Goal: Transaction & Acquisition: Purchase product/service

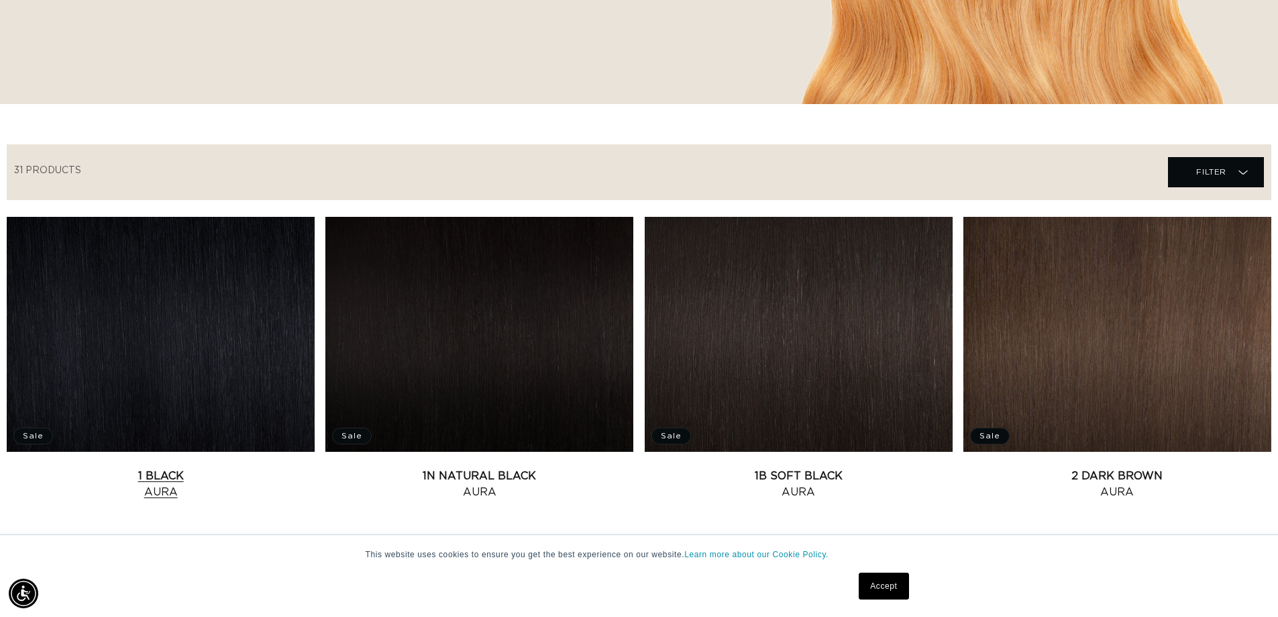
click at [247, 468] on link "1 Black Aura" at bounding box center [161, 484] width 308 height 32
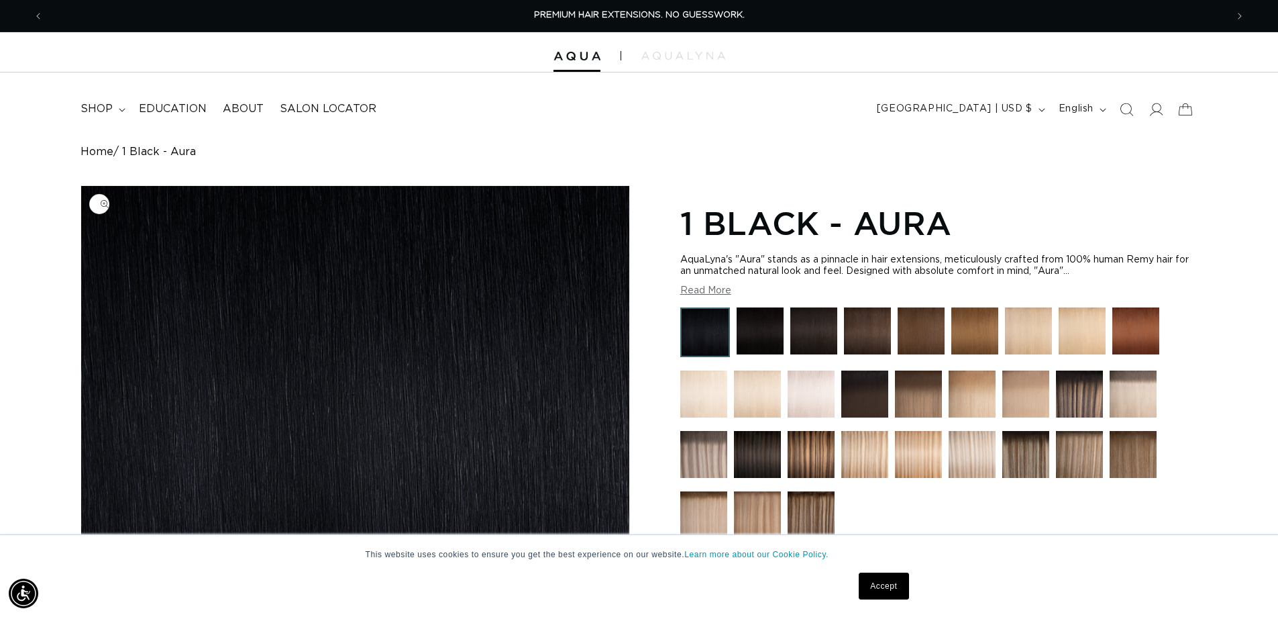
scroll to position [268, 0]
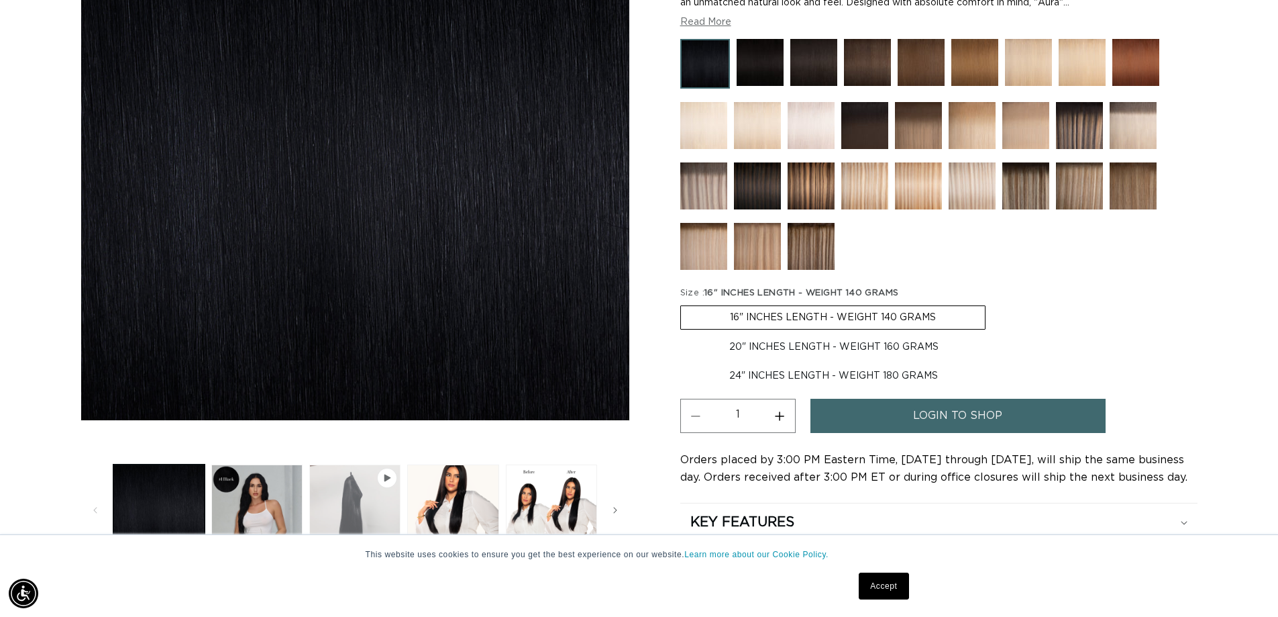
click at [340, 500] on button "Play video 1 in gallery view" at bounding box center [354, 509] width 91 height 91
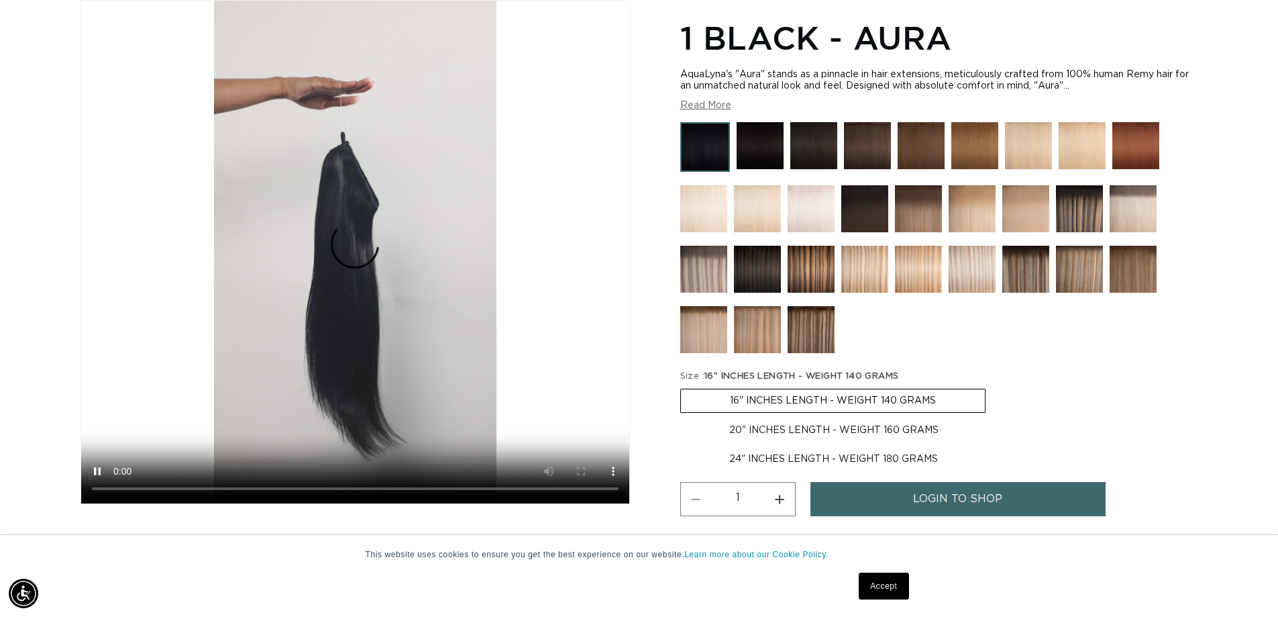
scroll to position [387, 0]
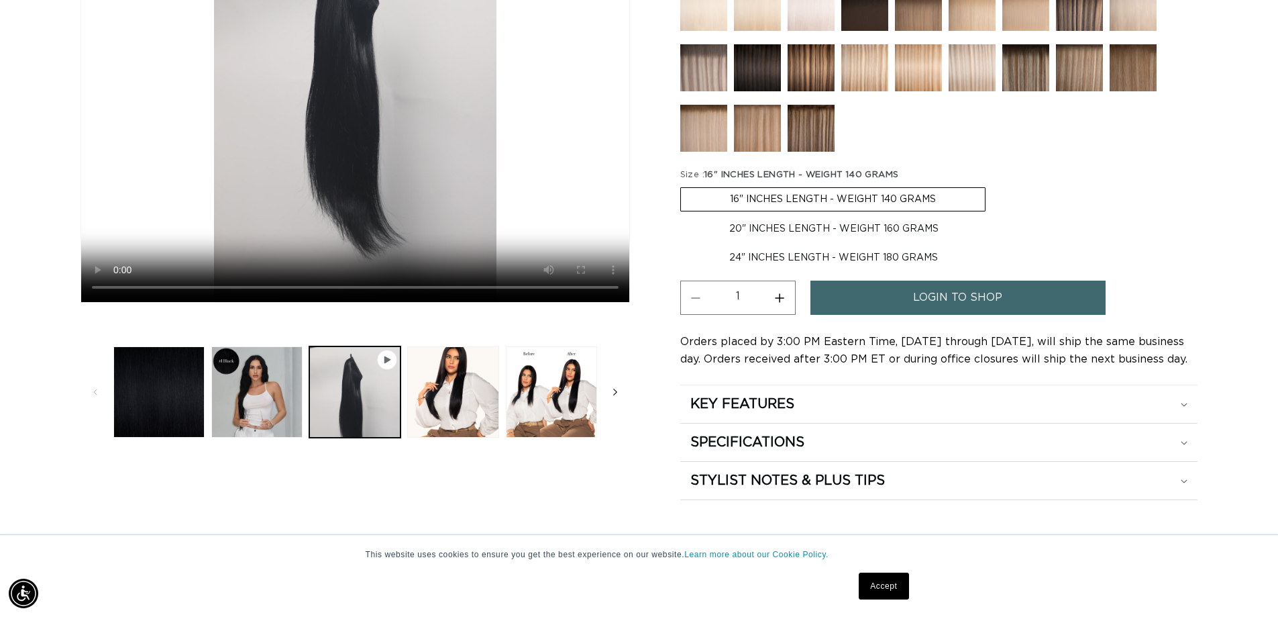
click at [611, 385] on span "Slide right" at bounding box center [615, 391] width 13 height 13
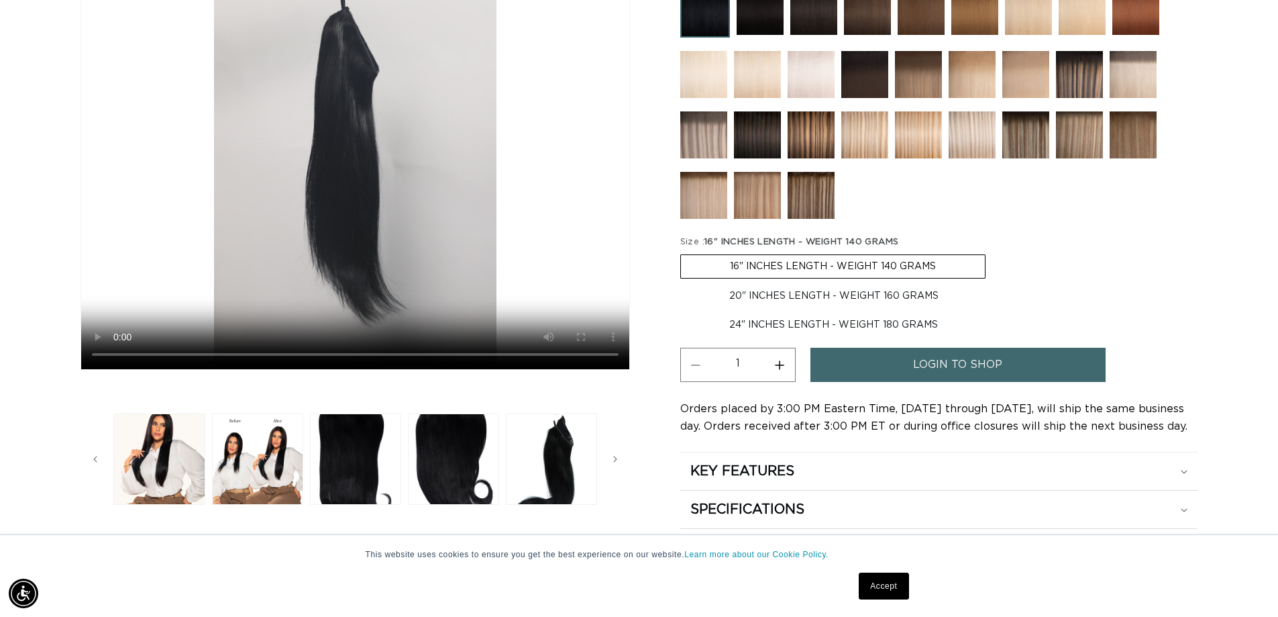
scroll to position [118, 0]
